Goal: Find specific page/section: Find specific page/section

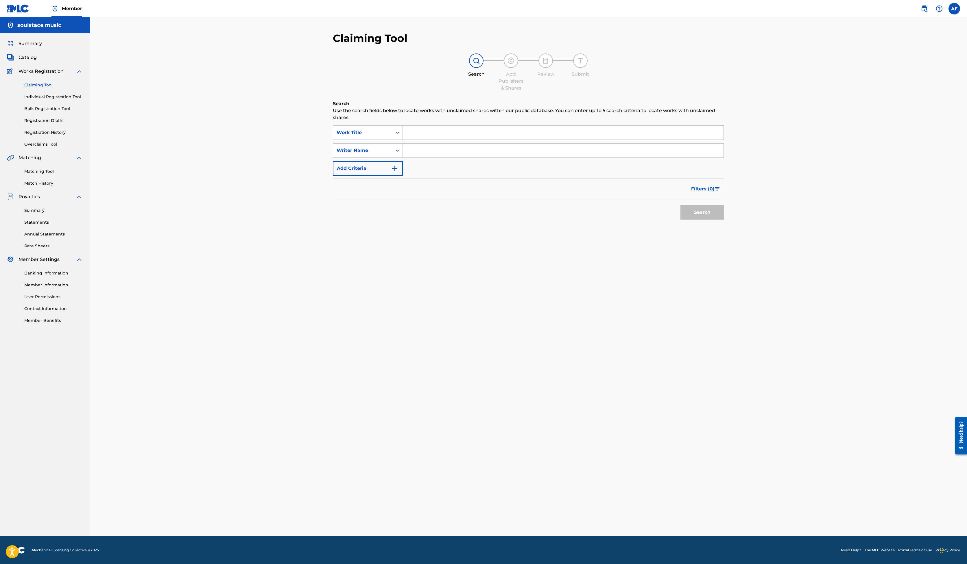
click at [37, 61] on span "Catalog" at bounding box center [28, 57] width 18 height 7
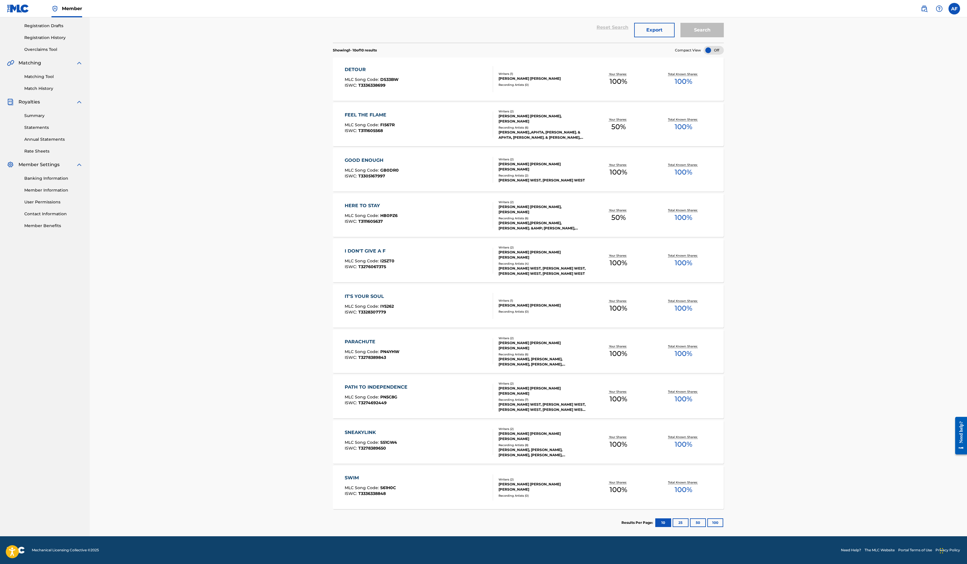
scroll to position [227, 0]
click at [345, 297] on div "IT'S YOUR SOUL MLC Song Code : IY5262 ISWC : T3328307779" at bounding box center [419, 306] width 149 height 26
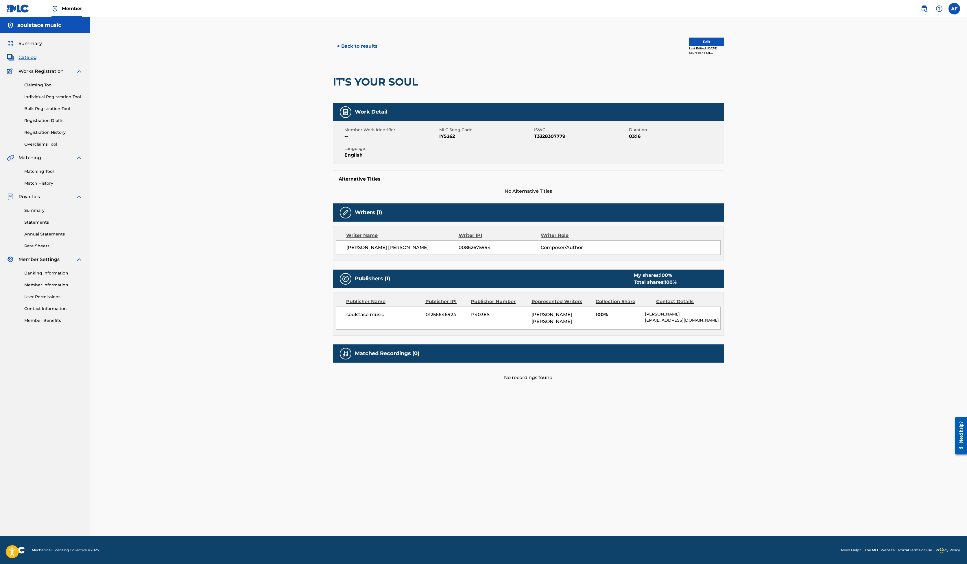
scroll to position [10, 0]
click at [333, 53] on button "< Back to results" at bounding box center [357, 46] width 49 height 14
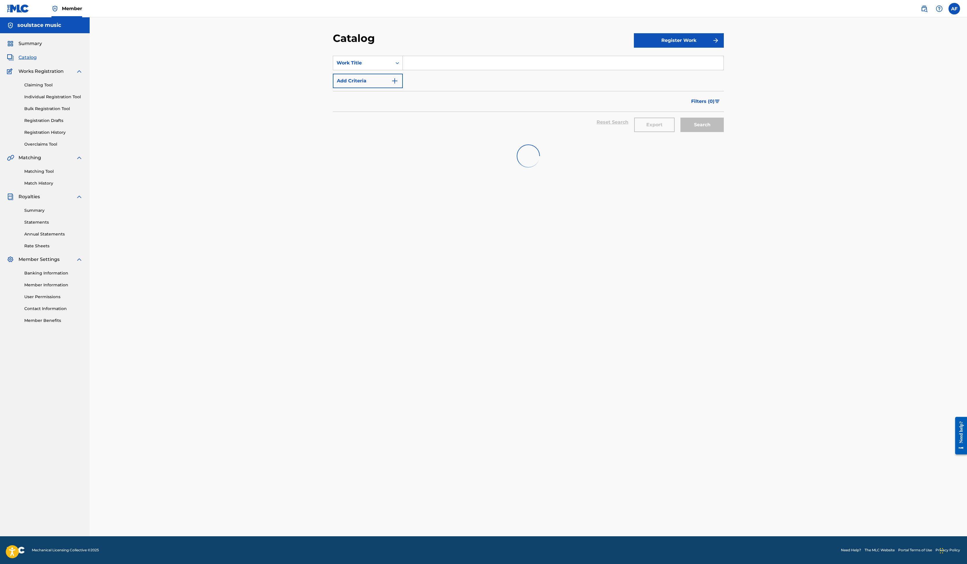
scroll to position [23, 0]
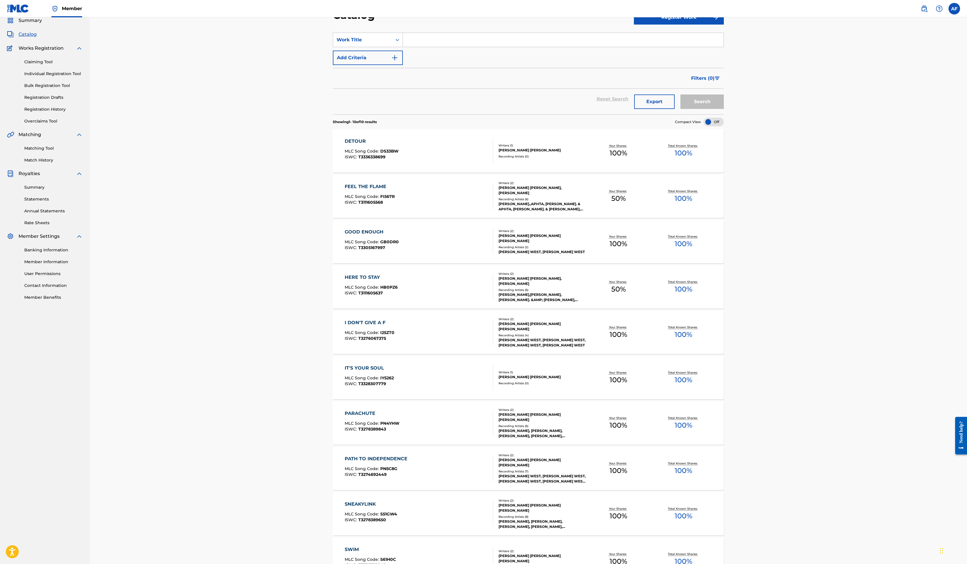
click at [345, 164] on div "DETOUR MLC Song Code : DS33BW ISWC : T3336338699" at bounding box center [419, 151] width 149 height 26
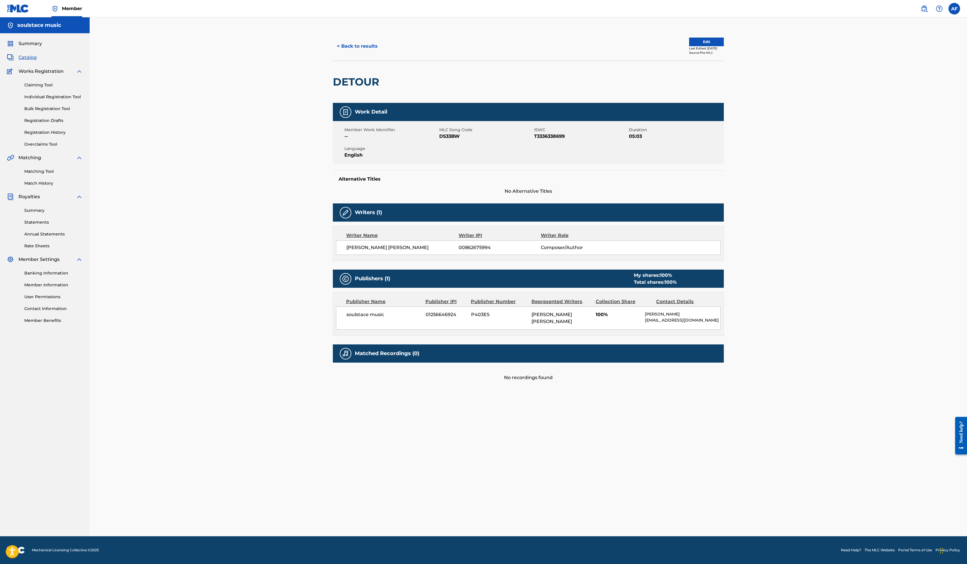
click at [69, 88] on link "Claiming Tool" at bounding box center [53, 85] width 58 height 6
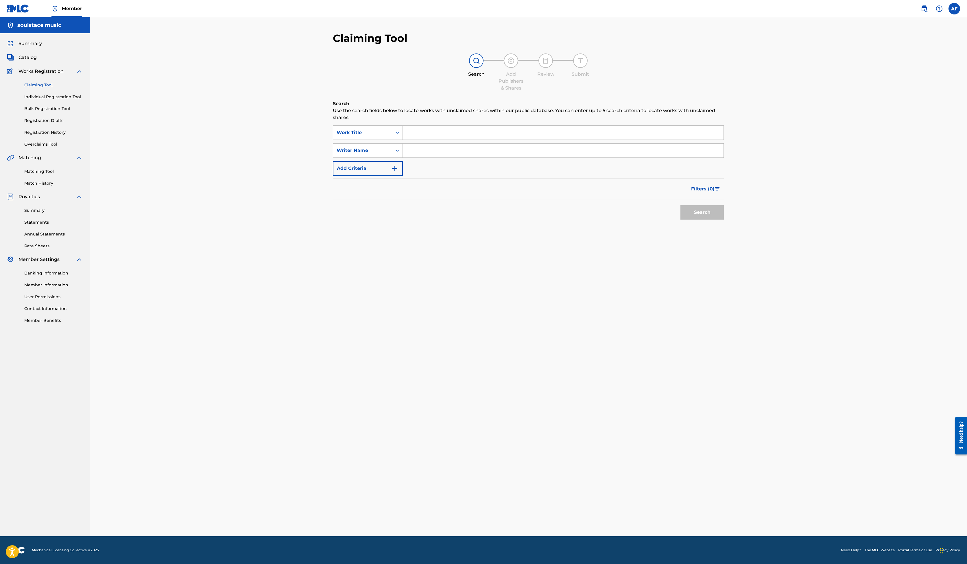
click at [42, 47] on span "Summary" at bounding box center [30, 43] width 23 height 7
